Goal: Information Seeking & Learning: Learn about a topic

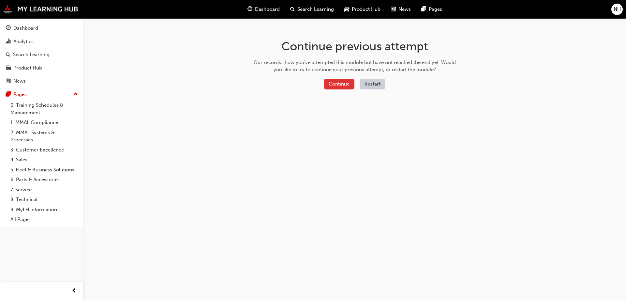
click at [343, 85] on button "Continue" at bounding box center [339, 84] width 31 height 11
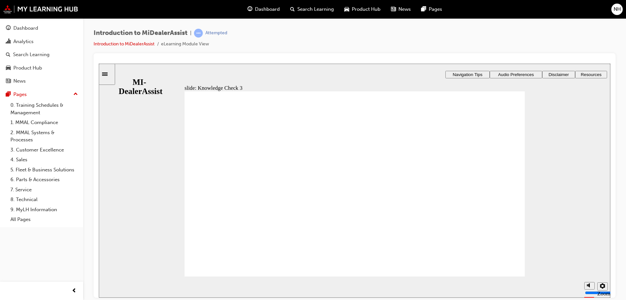
checkbox input "true"
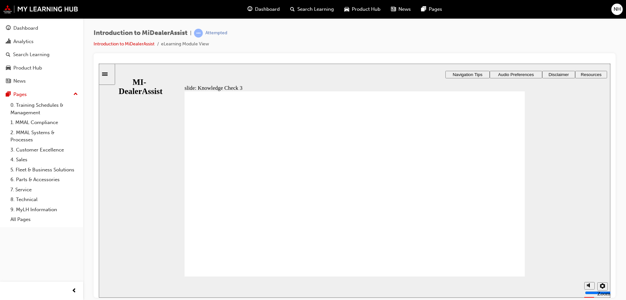
checkbox input "true"
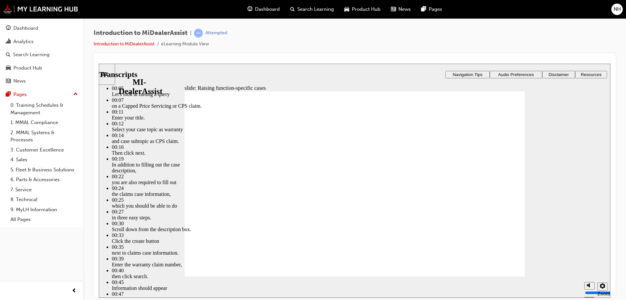
type input "3"
type input "1"
type input "3"
type input "1"
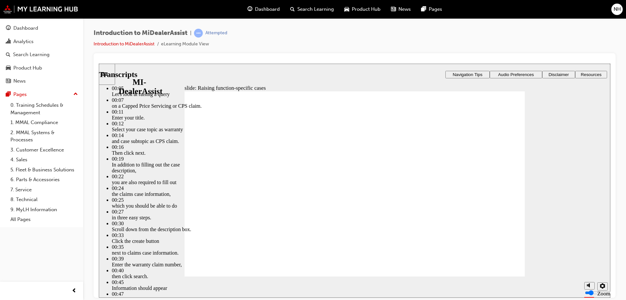
type input "0"
type input "3"
type input "0"
drag, startPoint x: 412, startPoint y: 251, endPoint x: 412, endPoint y: 263, distance: 12.1
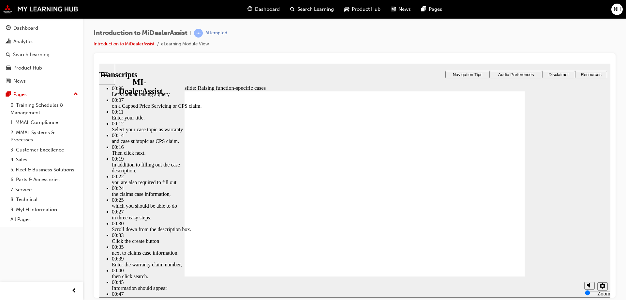
type input "80"
type input "52"
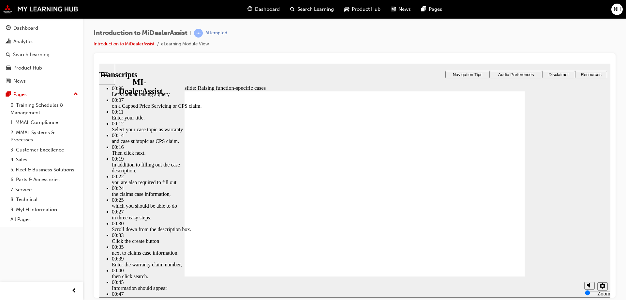
type input "80"
type input "46"
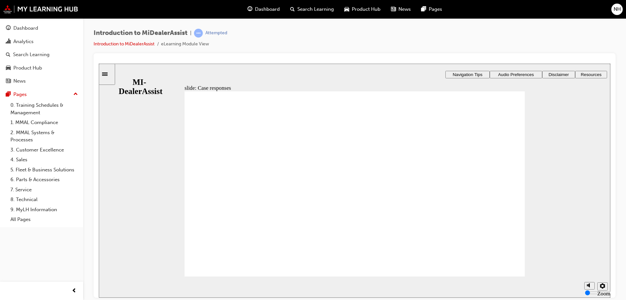
radio input "true"
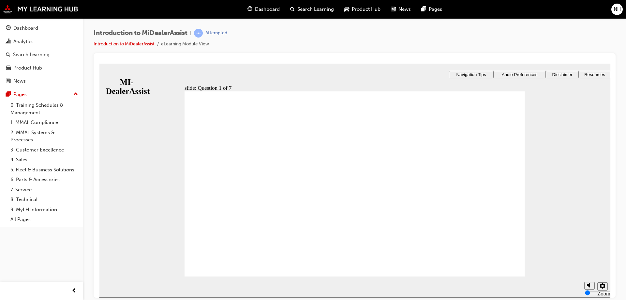
drag, startPoint x: 253, startPoint y: 209, endPoint x: 245, endPoint y: 233, distance: 25.0
radio input "true"
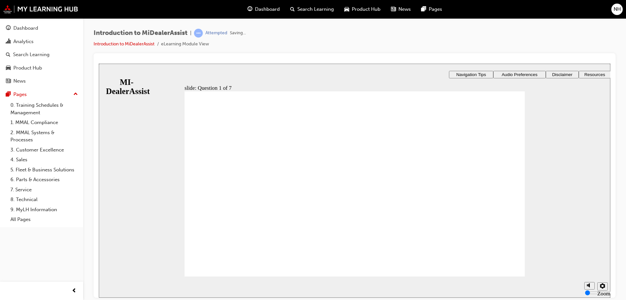
drag, startPoint x: 222, startPoint y: 157, endPoint x: 215, endPoint y: 168, distance: 13.9
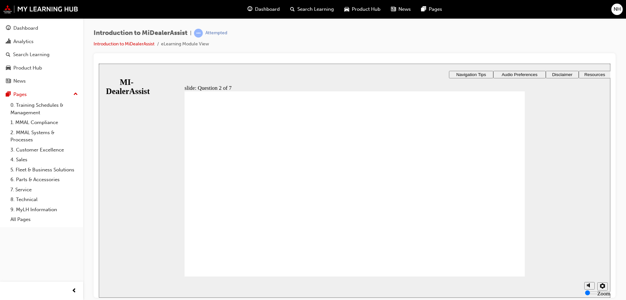
radio input "true"
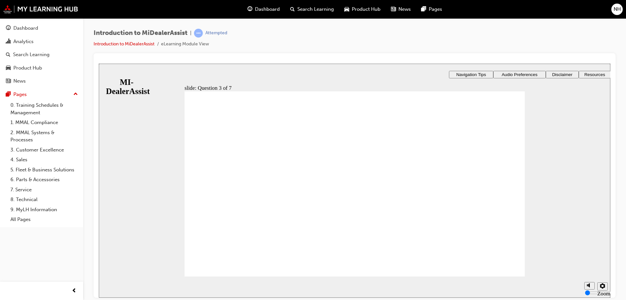
radio input "true"
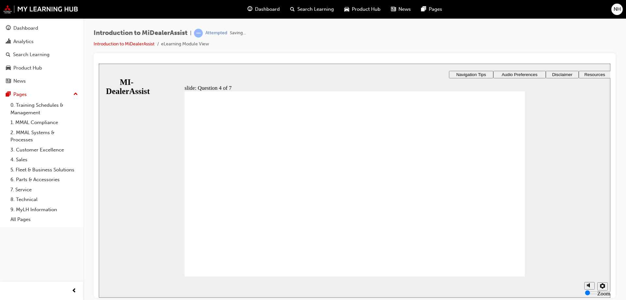
radio input "false"
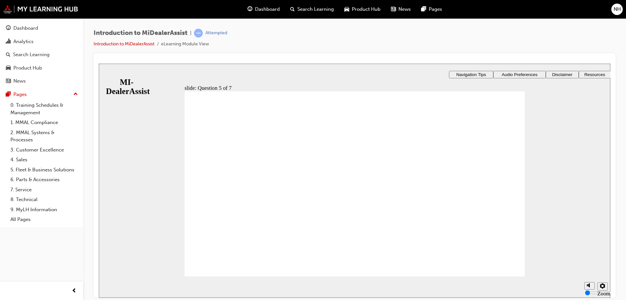
radio input "false"
radio input "true"
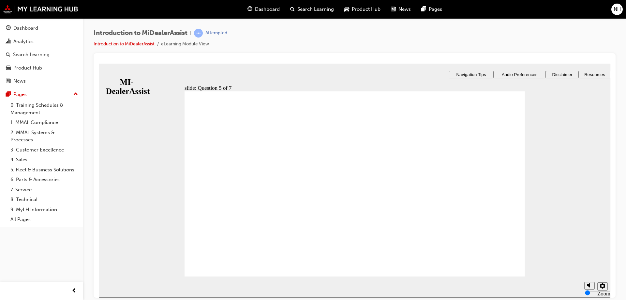
checkbox input "true"
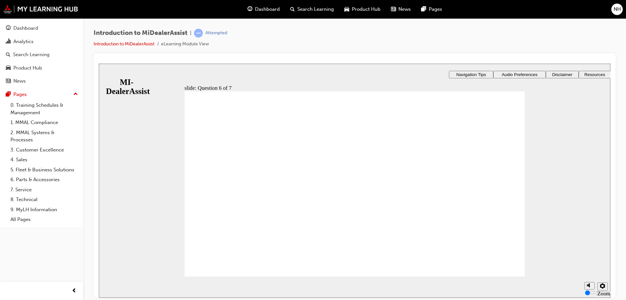
checkbox input "true"
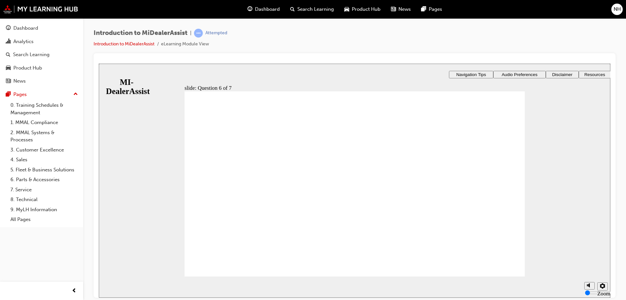
radio input "true"
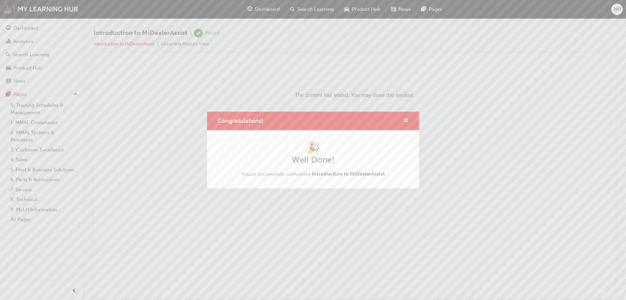
click at [403, 122] on div "Congratulations!" at bounding box center [404, 121] width 10 height 8
click at [407, 121] on span "cross-icon" at bounding box center [406, 121] width 5 height 6
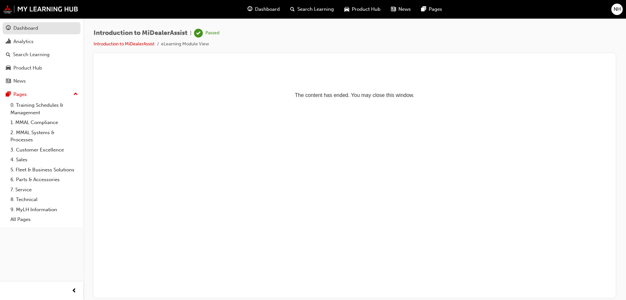
click at [32, 31] on div "Dashboard" at bounding box center [25, 28] width 25 height 8
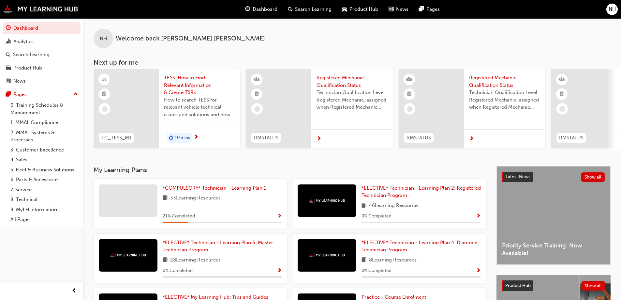
click at [192, 86] on span "TESS: How to Find Relevant Information & Create TSRs" at bounding box center [199, 85] width 71 height 22
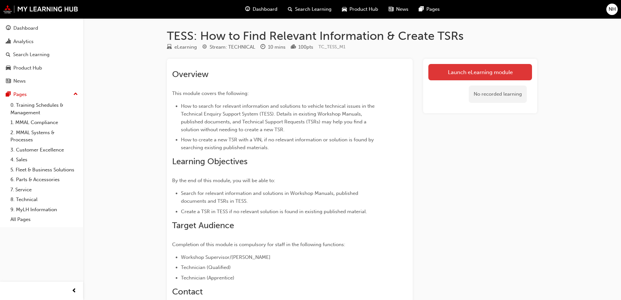
click at [476, 74] on link "Launch eLearning module" at bounding box center [481, 72] width 104 height 16
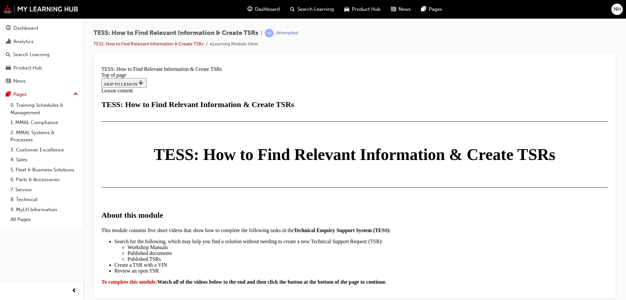
scroll to position [359, 0]
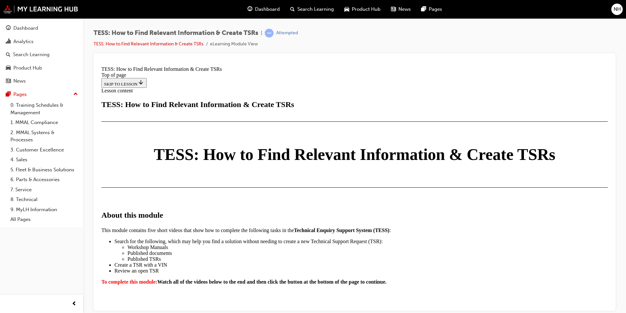
scroll to position [0, 0]
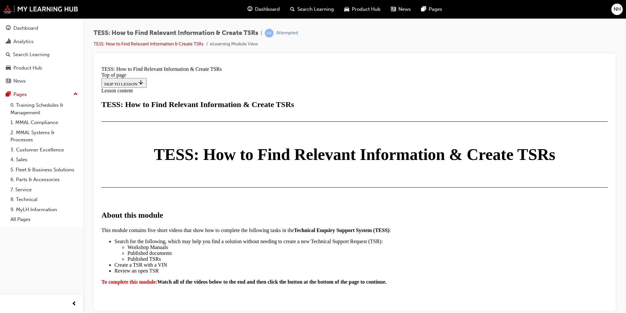
scroll to position [1317, 0]
drag, startPoint x: 522, startPoint y: 230, endPoint x: 519, endPoint y: 231, distance: 3.6
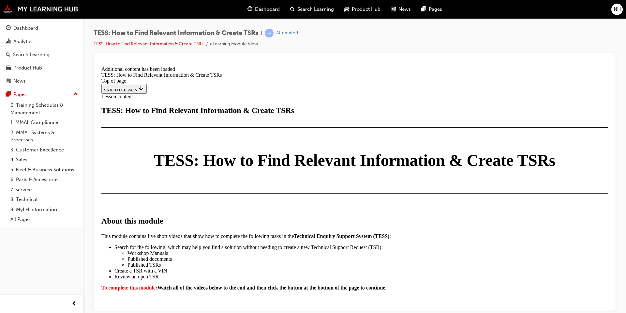
scroll to position [1681, 0]
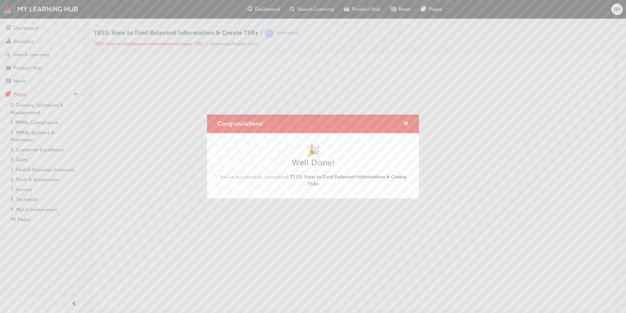
scroll to position [0, 0]
click at [406, 126] on span "cross-icon" at bounding box center [406, 124] width 5 height 6
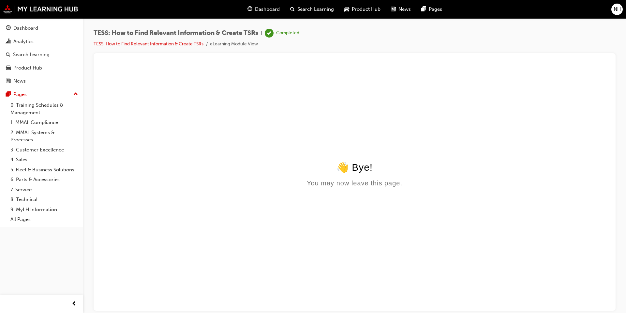
click at [264, 9] on span "Dashboard" at bounding box center [267, 10] width 25 height 8
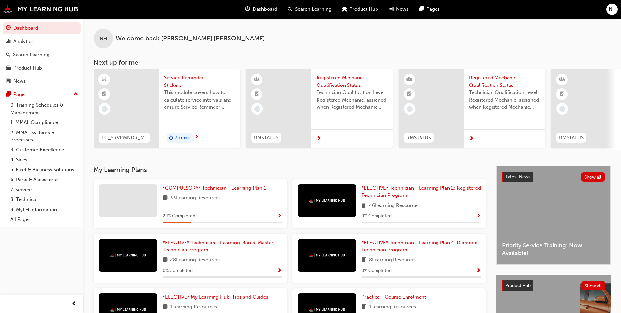
click at [176, 82] on span "Service Reminder Stickers" at bounding box center [199, 81] width 71 height 15
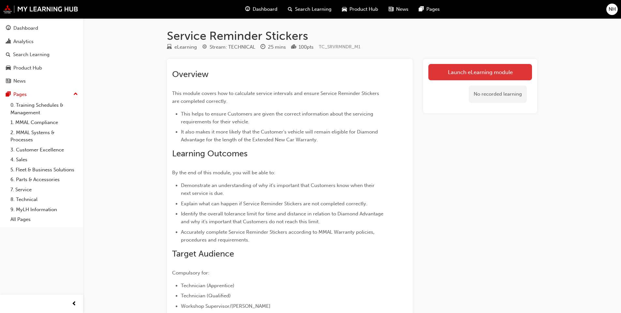
click at [447, 74] on link "Launch eLearning module" at bounding box center [481, 72] width 104 height 16
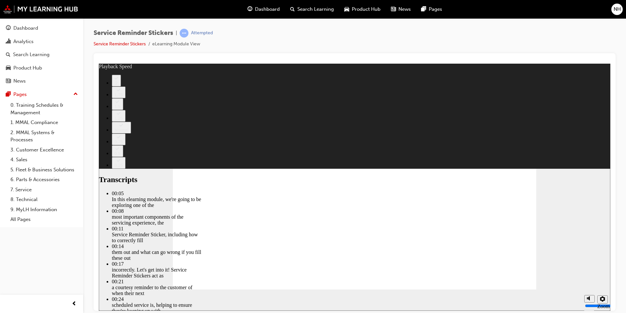
type input "98"
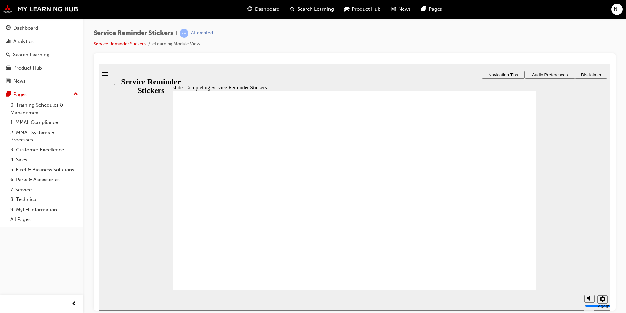
drag, startPoint x: 238, startPoint y: 172, endPoint x: 303, endPoint y: 201, distance: 71.1
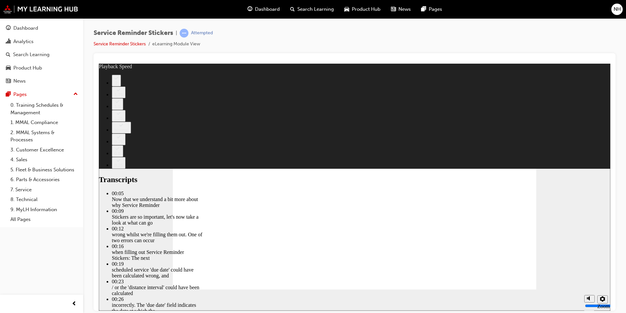
type input "135"
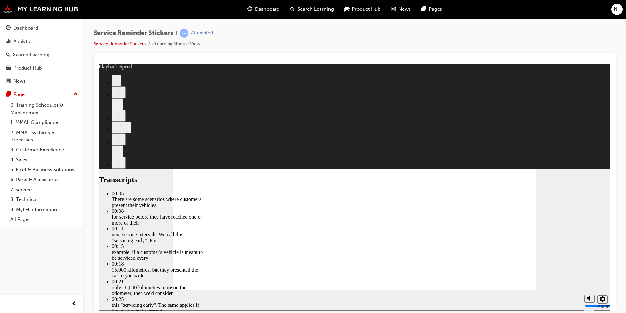
type input "166"
drag, startPoint x: 520, startPoint y: 283, endPoint x: 539, endPoint y: 278, distance: 19.7
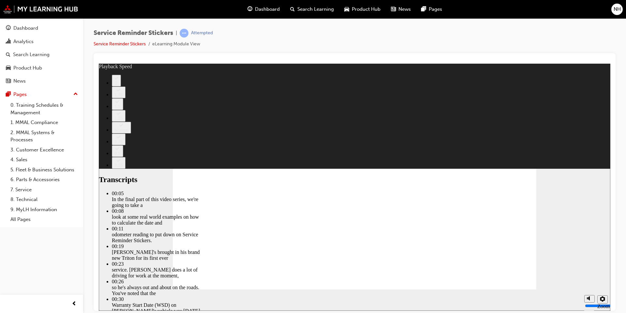
type input "87"
type input "199"
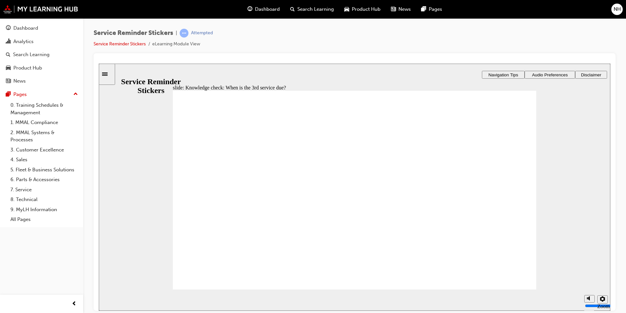
radio input "true"
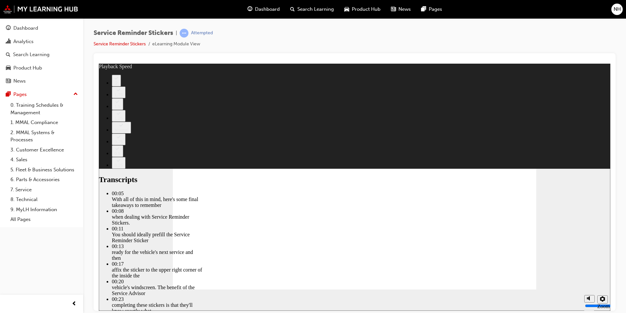
type input "110"
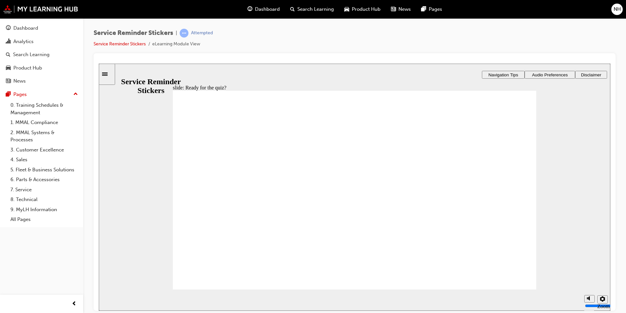
radio input "true"
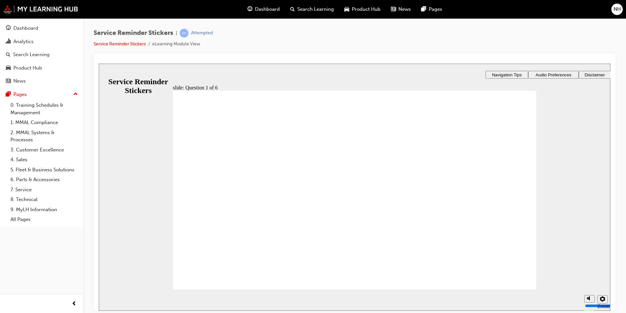
radio input "true"
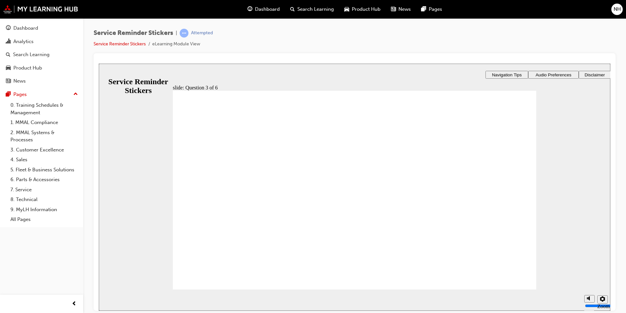
radio input "true"
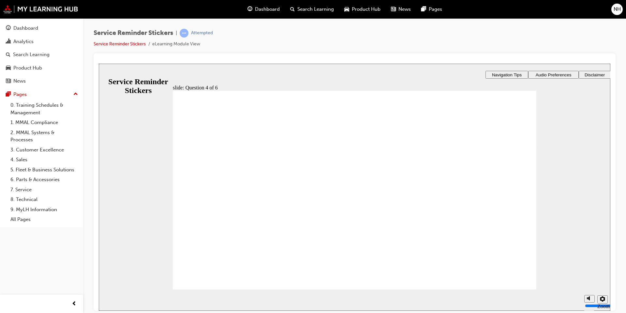
drag, startPoint x: 472, startPoint y: 188, endPoint x: 307, endPoint y: 160, distance: 167.1
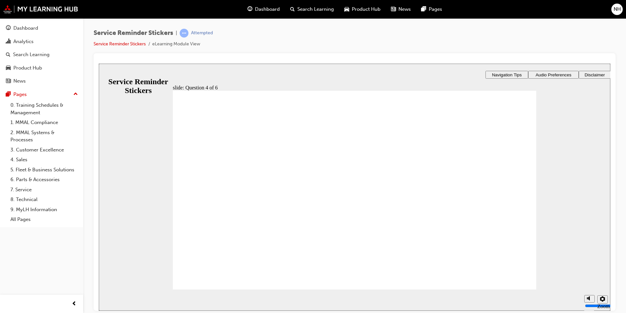
checkbox input "true"
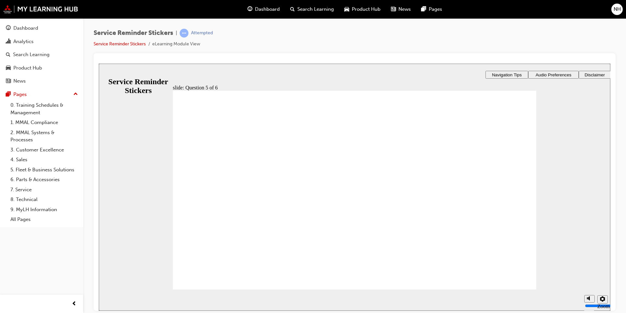
checkbox input "true"
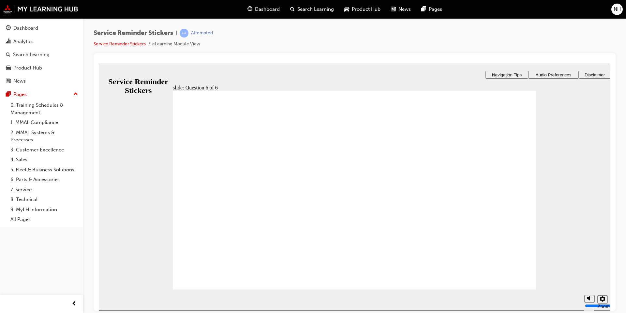
radio input "true"
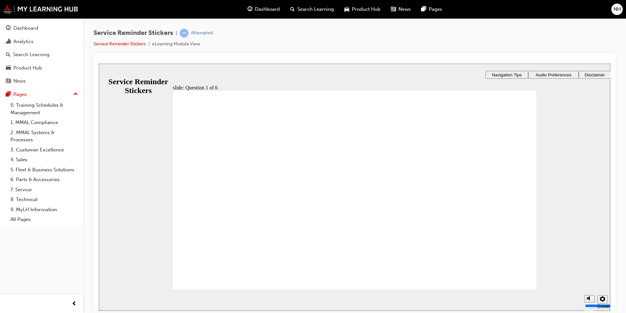
radio input "true"
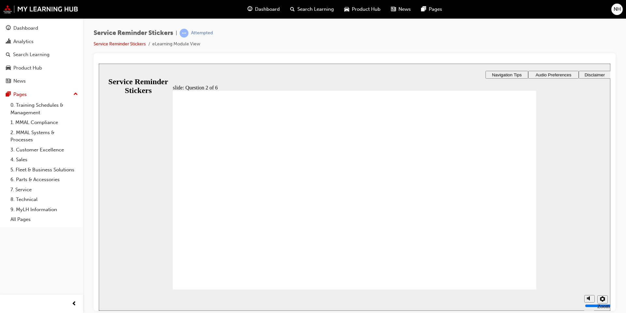
radio input "true"
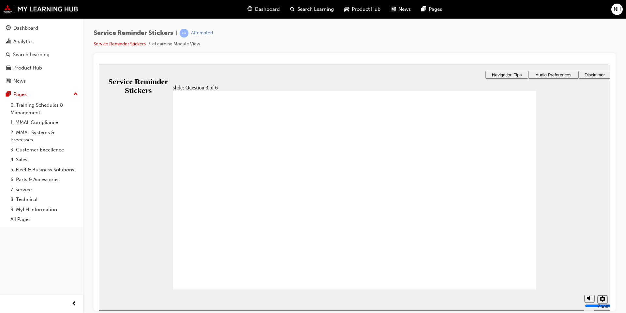
drag, startPoint x: 465, startPoint y: 187, endPoint x: 308, endPoint y: 162, distance: 158.8
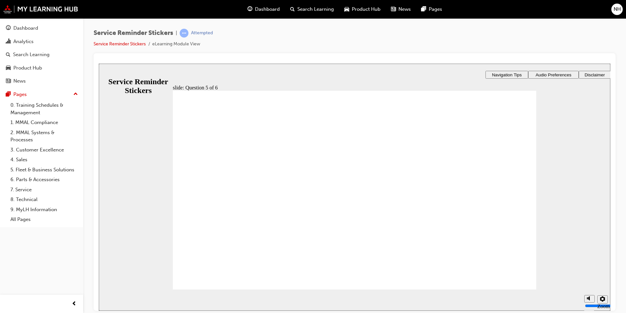
checkbox input "true"
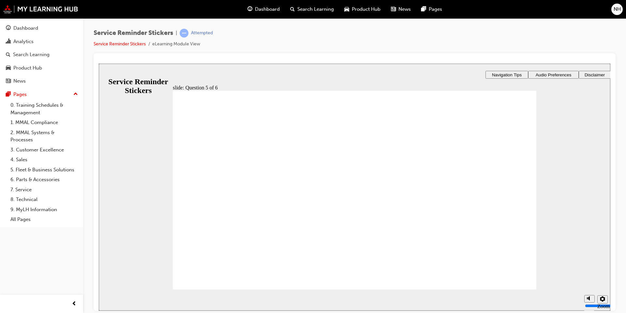
checkbox input "true"
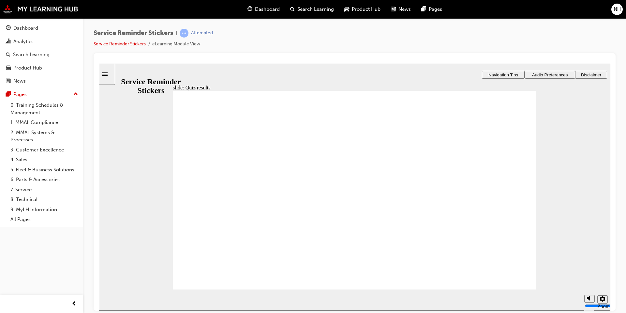
radio input "true"
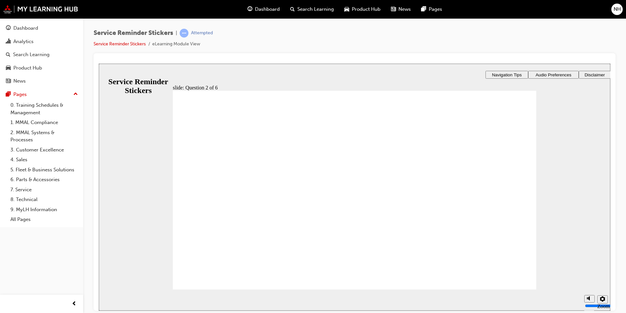
radio input "true"
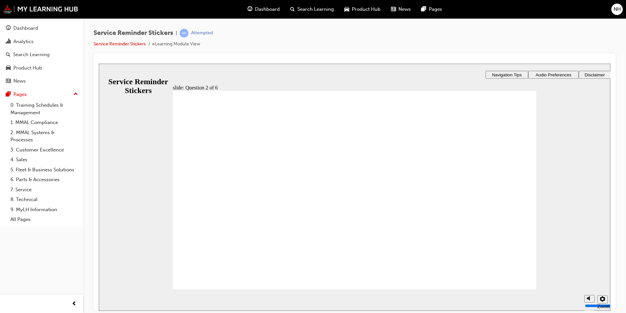
radio input "true"
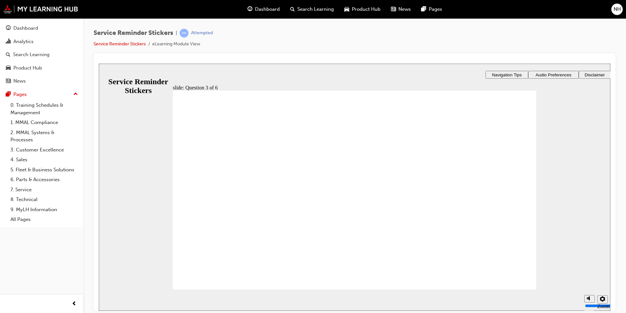
drag, startPoint x: 472, startPoint y: 196, endPoint x: 307, endPoint y: 167, distance: 167.8
checkbox input "true"
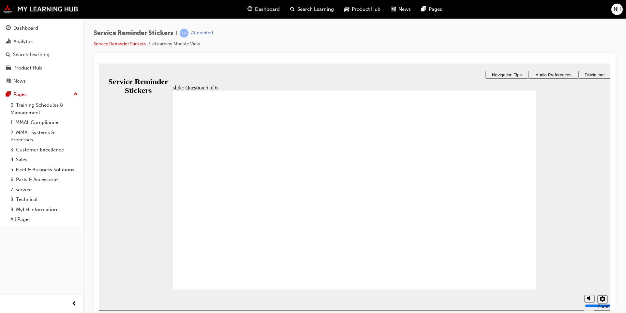
checkbox input "true"
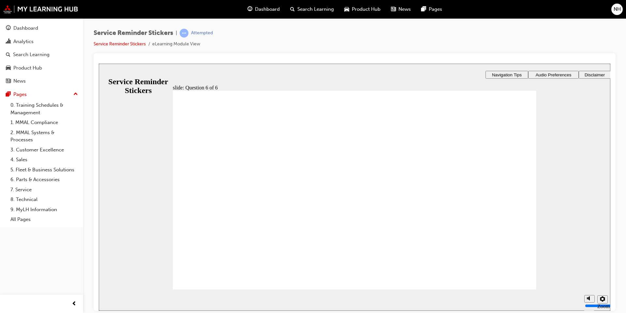
checkbox input "true"
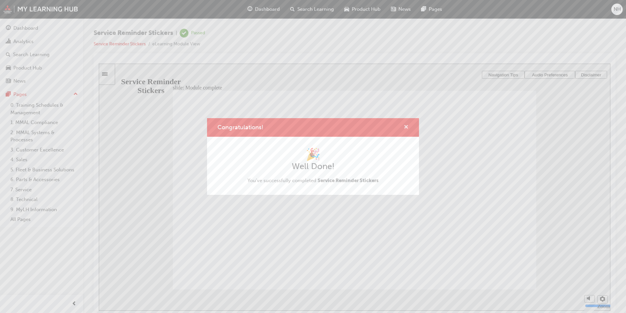
click at [407, 129] on span "cross-icon" at bounding box center [406, 128] width 5 height 6
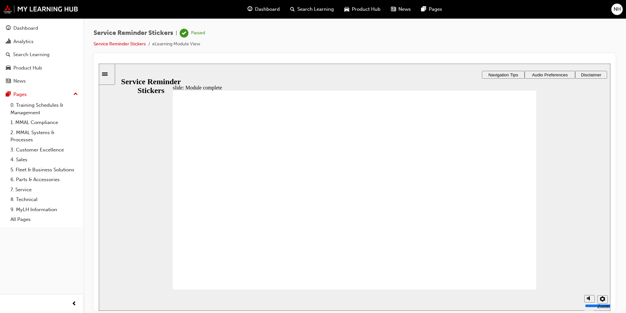
click at [268, 8] on span "Dashboard" at bounding box center [267, 10] width 25 height 8
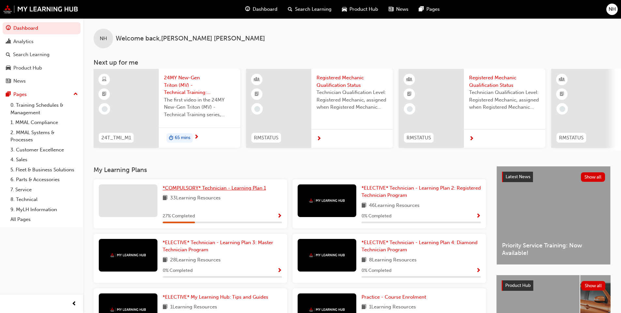
click at [222, 191] on span "*COMPULSORY* Technician - Learning Plan 1" at bounding box center [214, 188] width 103 height 6
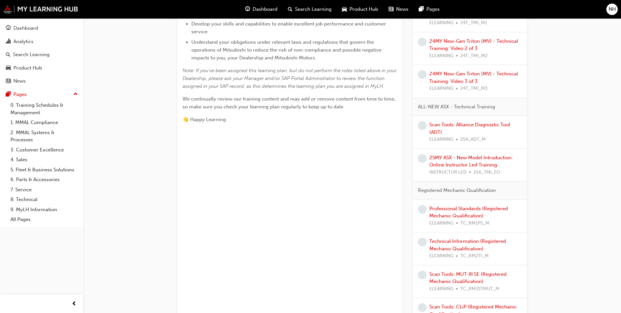
scroll to position [196, 0]
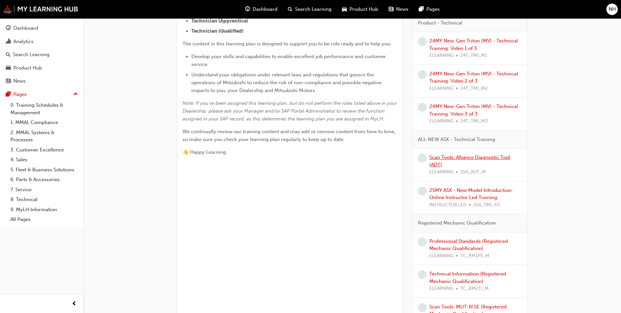
click at [490, 159] on link "Scan Tools: Alliance Diagnostic Tool (ADT)" at bounding box center [470, 160] width 81 height 13
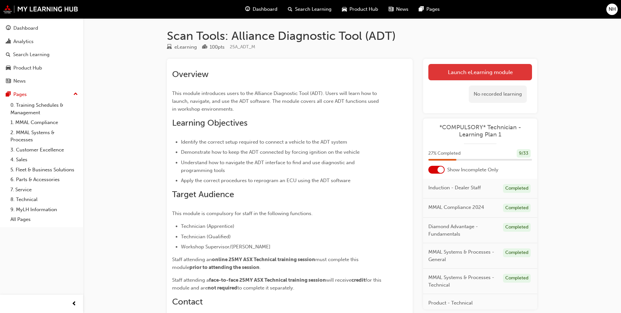
click at [486, 76] on link "Launch eLearning module" at bounding box center [481, 72] width 104 height 16
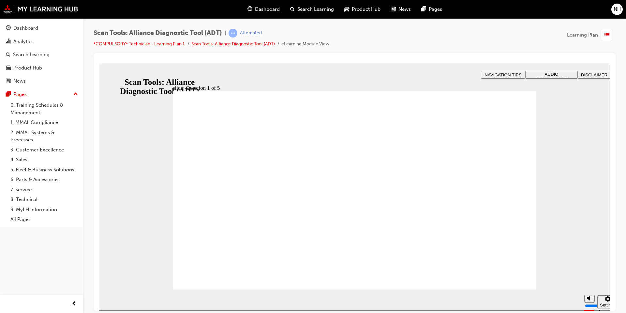
radio input "true"
radio input "false"
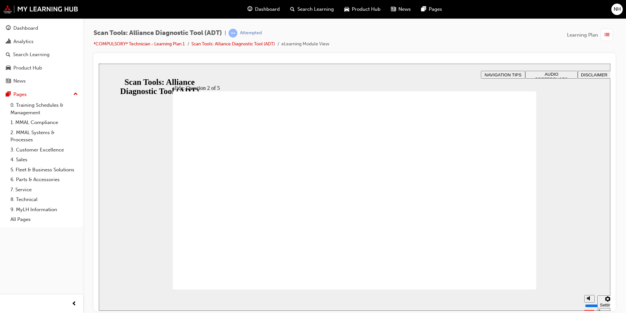
radio input "true"
radio input "false"
radio input "true"
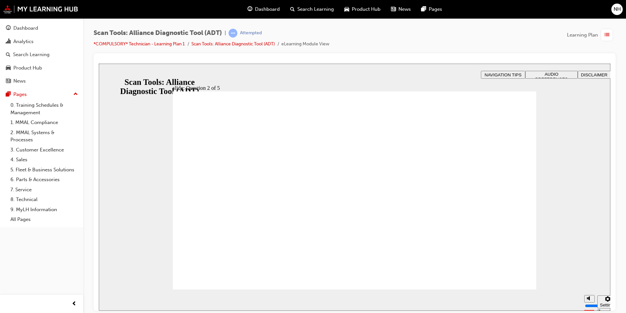
radio input "true"
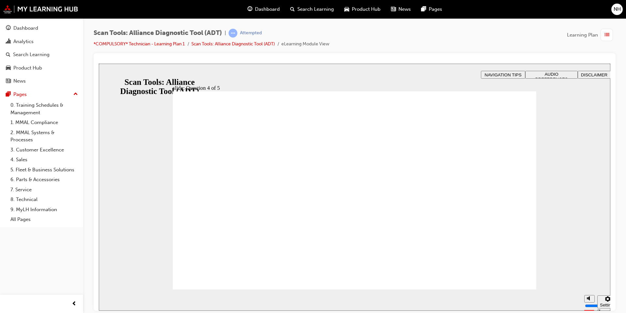
radio input "true"
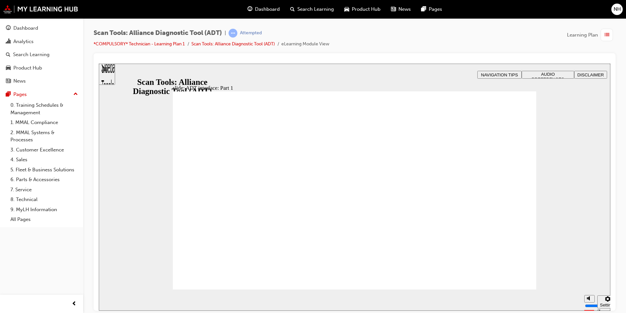
click at [150, 243] on div "slide: ADT interface: Part 1 Rectangle 2 Rectangle Freeform 2 Oval 1 Oval 1 Ova…" at bounding box center [355, 186] width 512 height 247
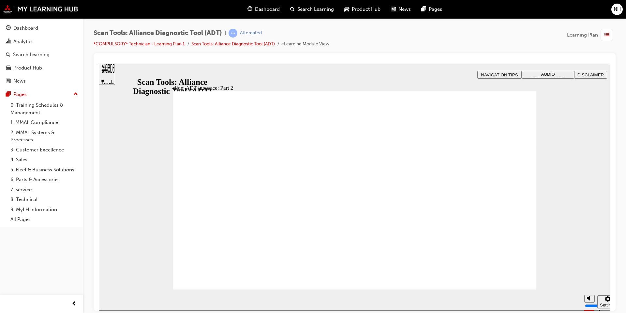
radio input "true"
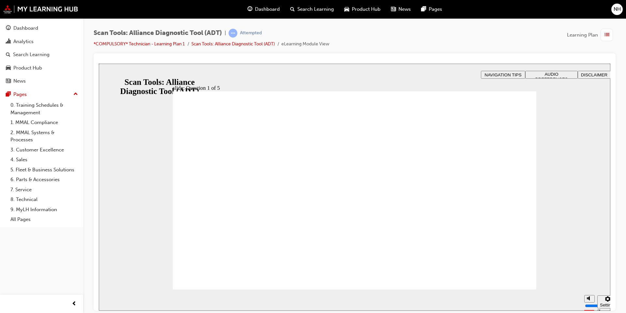
radio input "true"
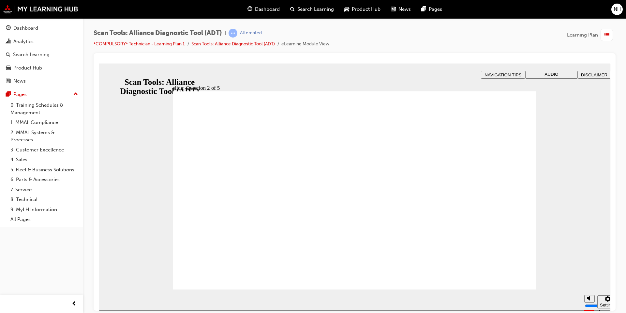
radio input "true"
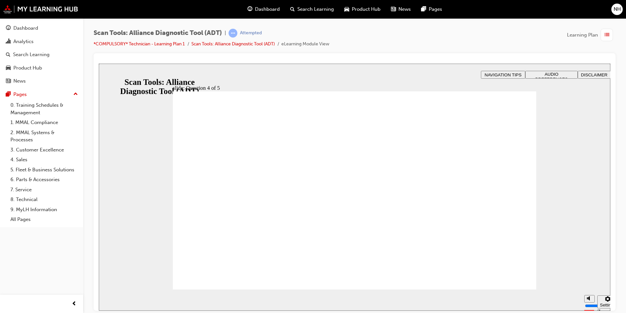
radio input "true"
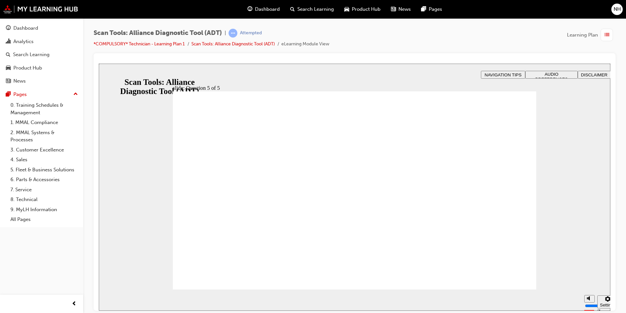
radio input "true"
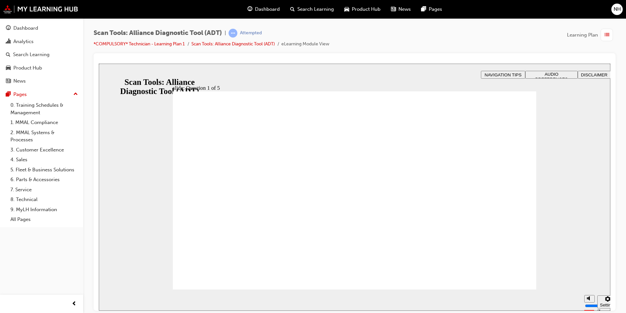
radio input "true"
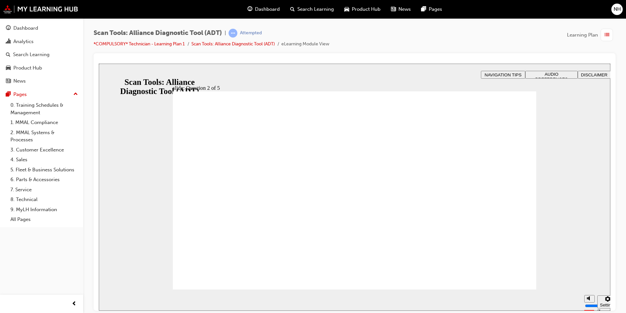
radio input "true"
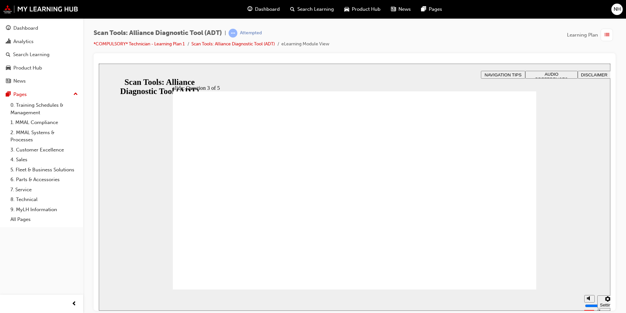
radio input "true"
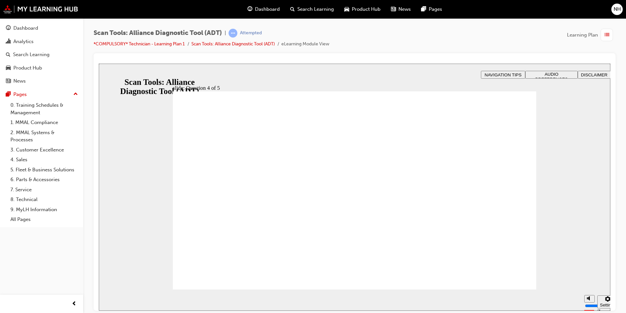
radio input "true"
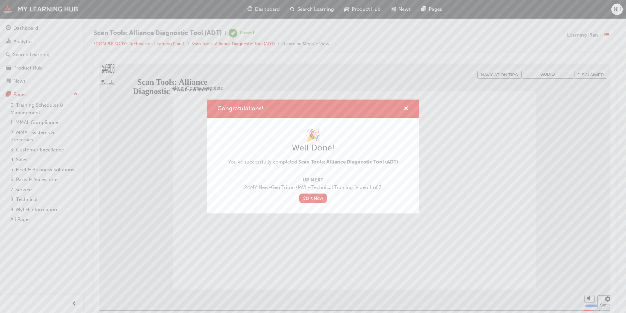
click at [409, 108] on div "Congratulations!" at bounding box center [313, 108] width 212 height 19
click at [407, 108] on span "cross-icon" at bounding box center [406, 109] width 5 height 6
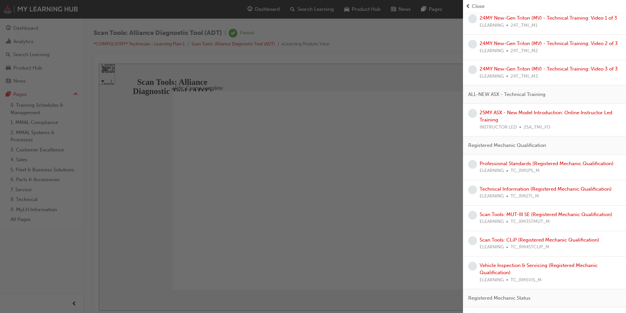
scroll to position [157, 0]
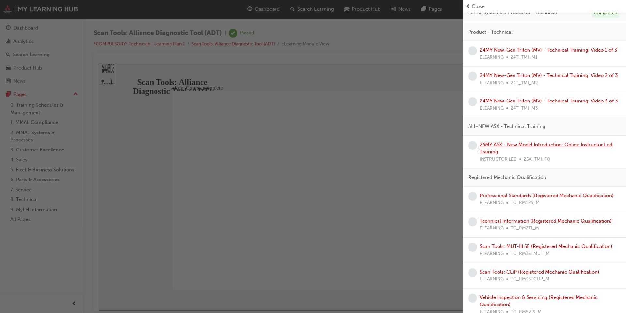
click at [549, 155] on link "25MY ASX - New Model Introduction: Online Instructor Led Training" at bounding box center [546, 148] width 133 height 13
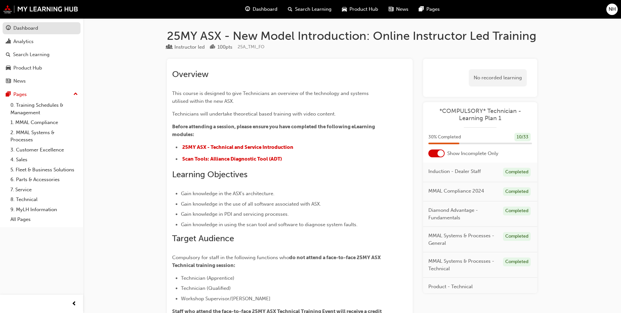
click at [25, 26] on div "Dashboard" at bounding box center [25, 28] width 25 height 8
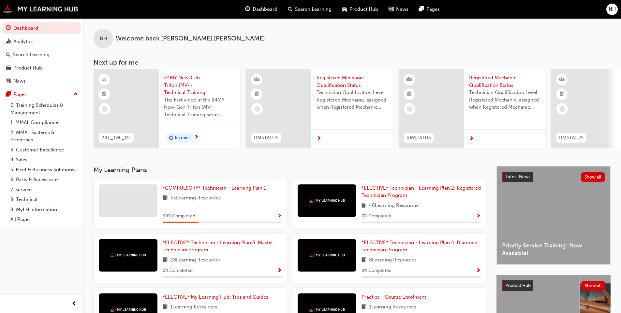
click at [140, 38] on span "Welcome back , NIKOLAI HINSCH" at bounding box center [190, 39] width 149 height 8
click at [105, 40] on span "NH" at bounding box center [103, 39] width 7 height 8
click at [23, 45] on div "Analytics" at bounding box center [41, 42] width 71 height 8
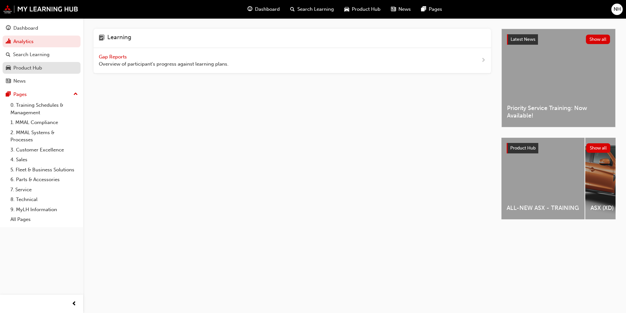
click at [38, 73] on link "Product Hub" at bounding box center [42, 68] width 78 height 12
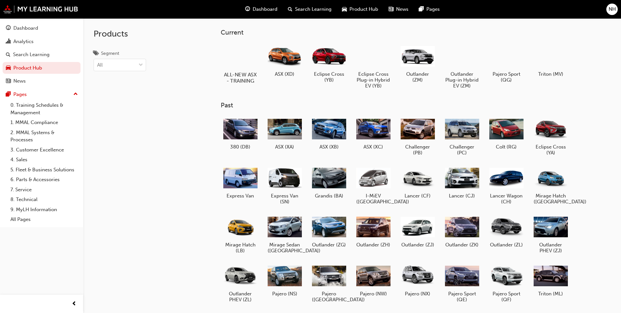
click at [244, 76] on h5 "ALL-NEW ASX - TRAINING" at bounding box center [240, 77] width 36 height 12
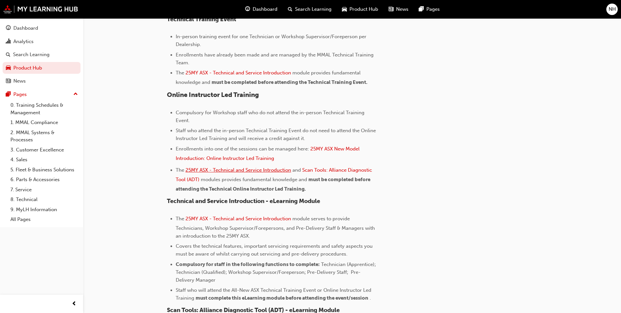
scroll to position [457, 0]
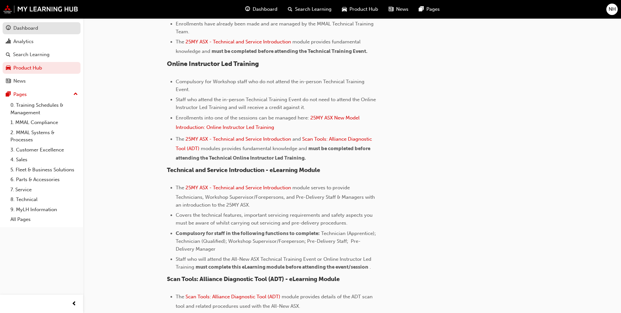
click at [25, 32] on div "Dashboard" at bounding box center [41, 28] width 71 height 8
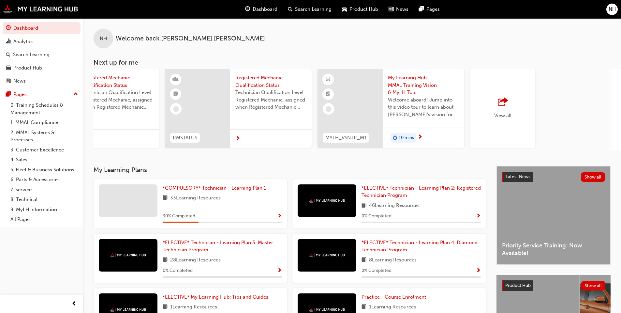
scroll to position [0, 387]
click at [523, 121] on div "View all" at bounding box center [502, 108] width 65 height 79
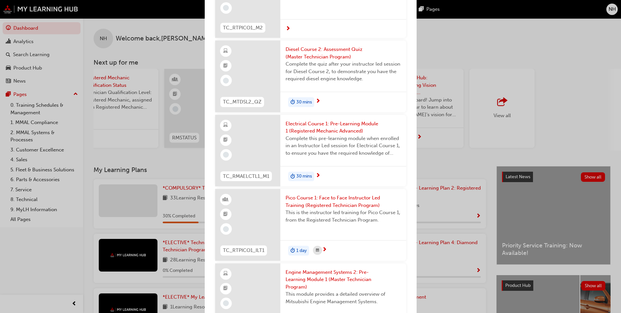
scroll to position [2870, 0]
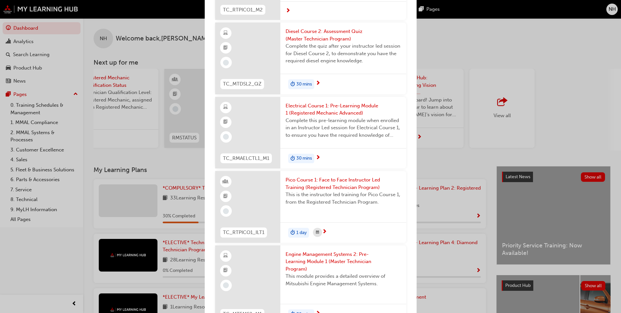
click at [485, 32] on div "Next up for me 24T_TMI_M1 24MY New-Gen Triton (MV) - Technical Training: Video …" at bounding box center [310, 156] width 621 height 313
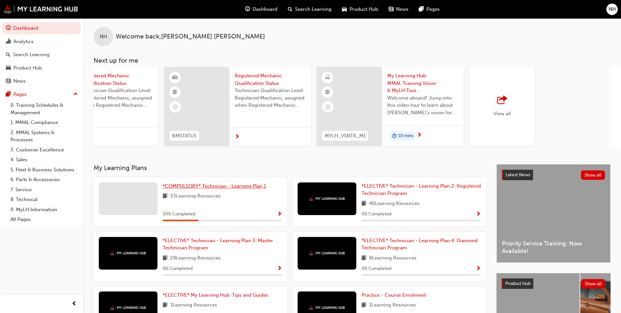
scroll to position [0, 0]
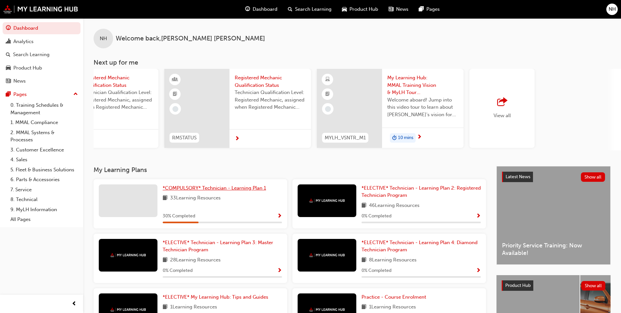
click at [183, 191] on span "*COMPULSORY* Technician - Learning Plan 1" at bounding box center [214, 188] width 103 height 6
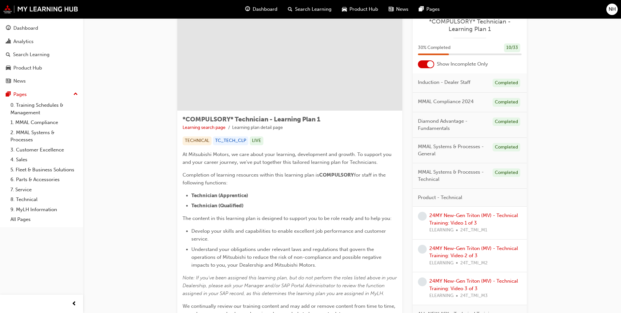
scroll to position [33, 0]
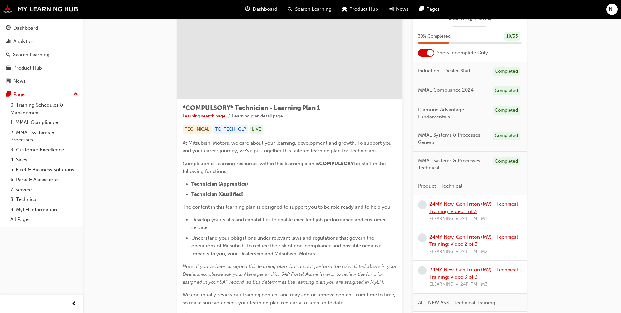
click at [498, 205] on link "24MY New-Gen Triton (MV) - Technical Training: Video 1 of 3" at bounding box center [474, 207] width 89 height 13
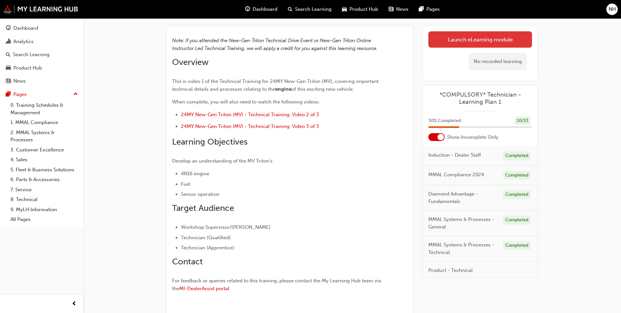
click at [517, 40] on link "Launch eLearning module" at bounding box center [481, 39] width 104 height 16
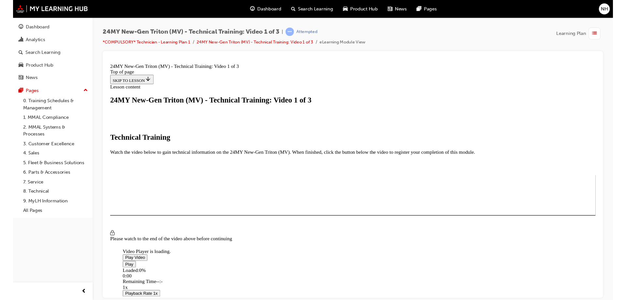
scroll to position [98, 0]
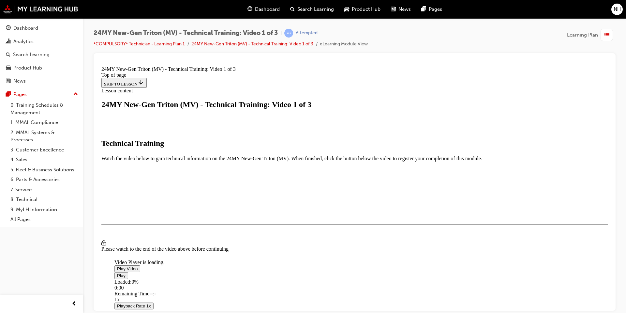
click at [117, 266] on span "Video player" at bounding box center [117, 268] width 0 height 5
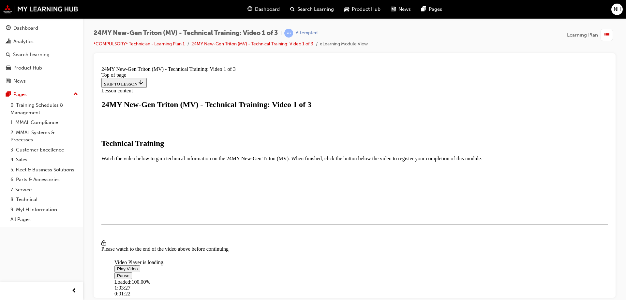
drag, startPoint x: 518, startPoint y: 263, endPoint x: 511, endPoint y: 263, distance: 7.5
click at [212, 203] on video "Video player" at bounding box center [163, 227] width 98 height 49
